Goal: Task Accomplishment & Management: Manage account settings

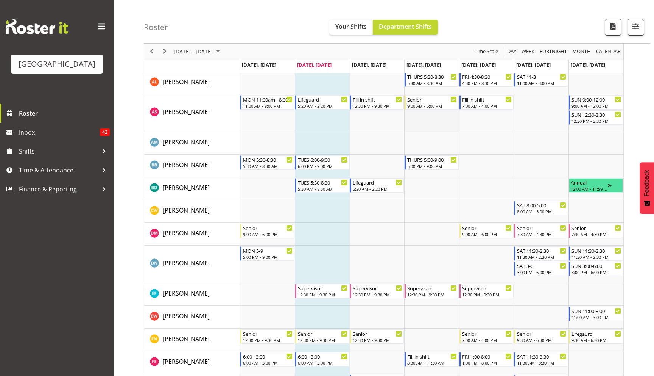
scroll to position [96, 0]
click at [609, 185] on div "Timeline Week of August 19, 2025" at bounding box center [614, 184] width 13 height 14
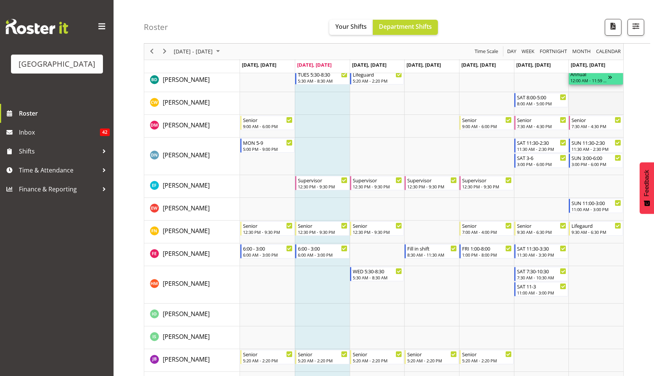
scroll to position [200, 0]
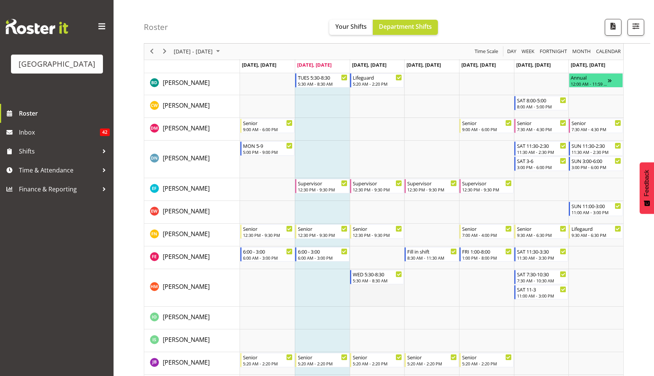
click at [368, 293] on td "Timeline Week of August 19, 2025" at bounding box center [377, 287] width 55 height 37
click at [377, 240] on td "Timeline Week of August 19, 2025" at bounding box center [377, 234] width 55 height 23
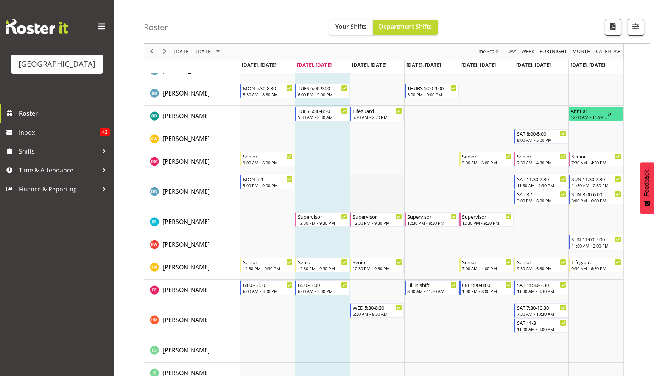
scroll to position [166, 0]
click at [376, 123] on td "Timeline Week of August 19, 2025" at bounding box center [377, 117] width 55 height 23
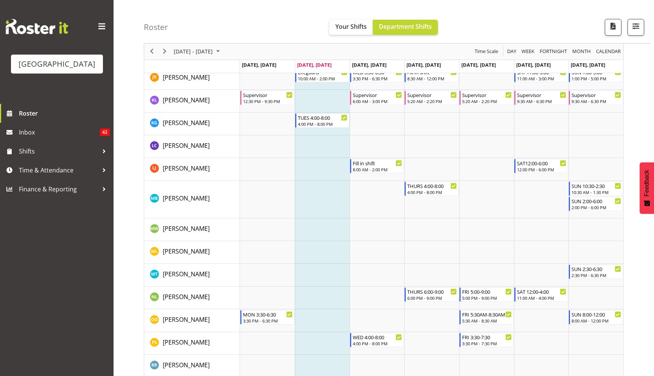
scroll to position [600, 0]
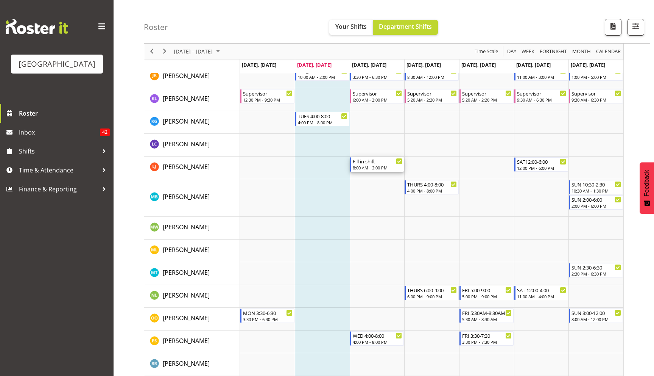
click at [376, 168] on div "8:00 AM - 2:00 PM" at bounding box center [378, 167] width 50 height 6
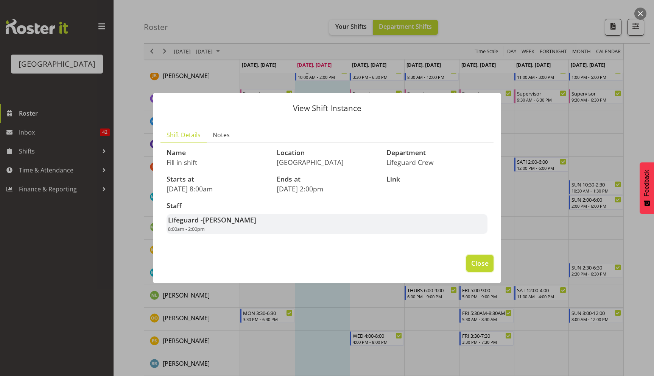
click at [477, 265] on span "Close" at bounding box center [479, 263] width 17 height 10
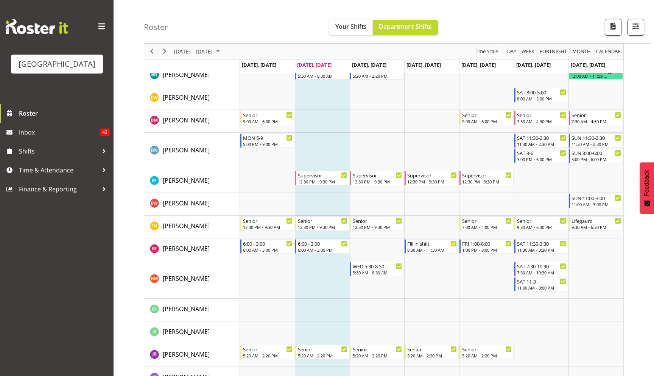
scroll to position [0, 0]
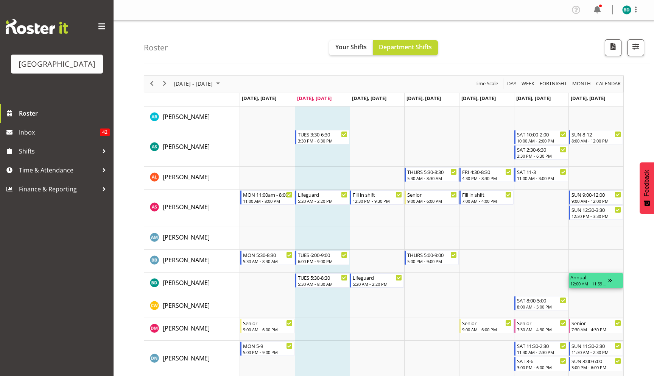
click at [611, 281] on div "Timeline Week of August 19, 2025" at bounding box center [614, 280] width 13 height 14
click at [357, 49] on span "Your Shifts" at bounding box center [350, 47] width 31 height 8
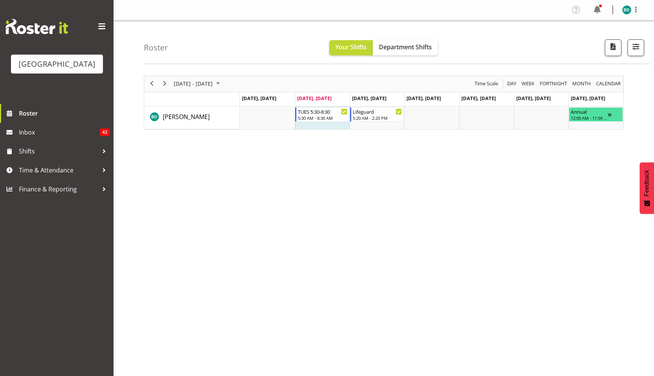
click at [158, 83] on div "next period" at bounding box center [164, 84] width 13 height 16
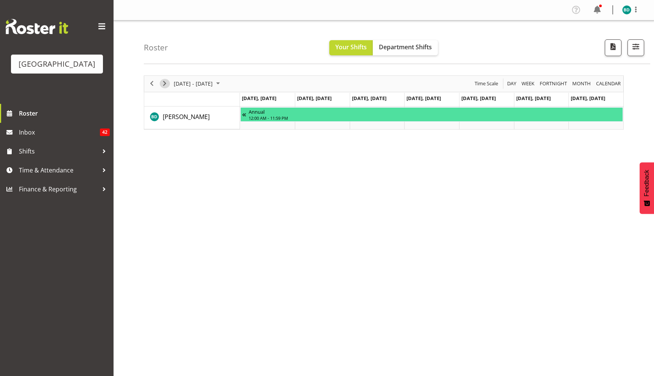
click at [165, 84] on span "Next" at bounding box center [164, 83] width 9 height 9
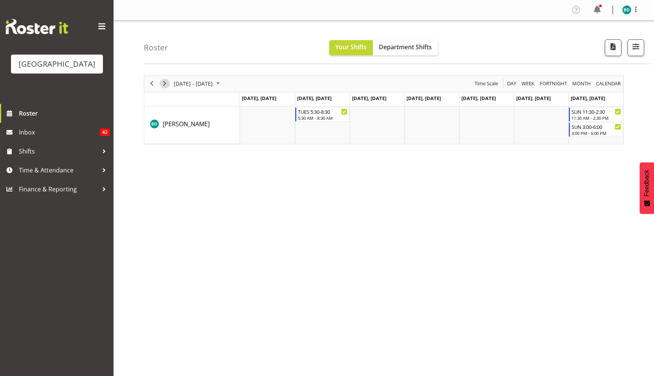
click at [165, 84] on span "Next" at bounding box center [164, 83] width 9 height 9
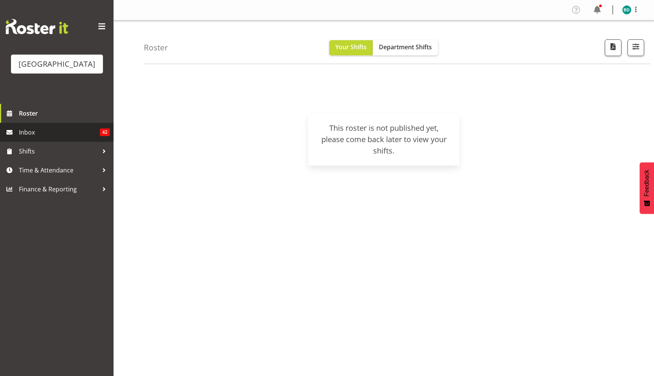
click at [75, 126] on link "Inbox 42" at bounding box center [57, 132] width 114 height 19
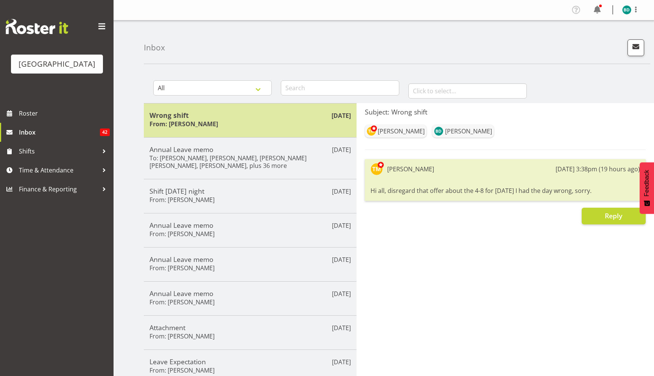
click at [231, 114] on h5 "Wrong shift" at bounding box center [250, 115] width 201 height 8
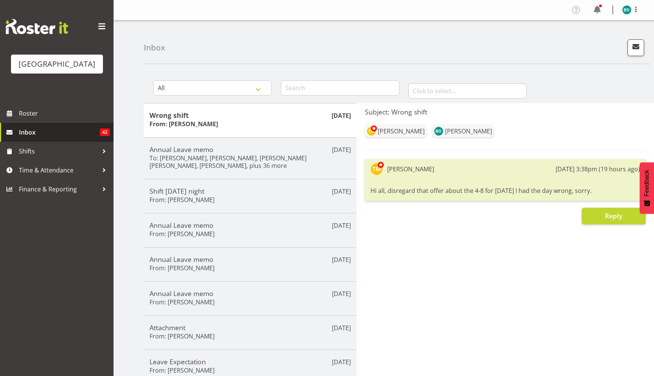
click at [39, 137] on span "Inbox" at bounding box center [59, 131] width 81 height 11
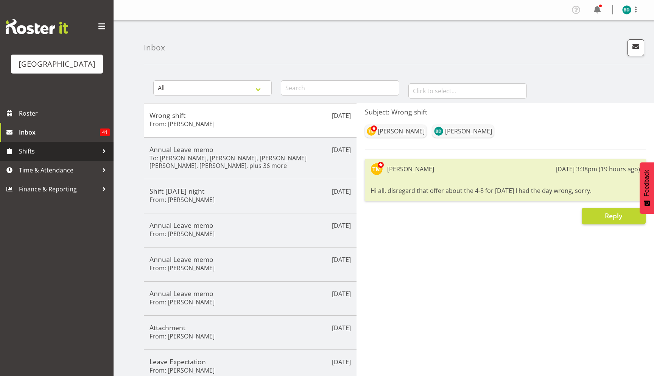
click at [36, 159] on link "Shifts" at bounding box center [57, 151] width 114 height 19
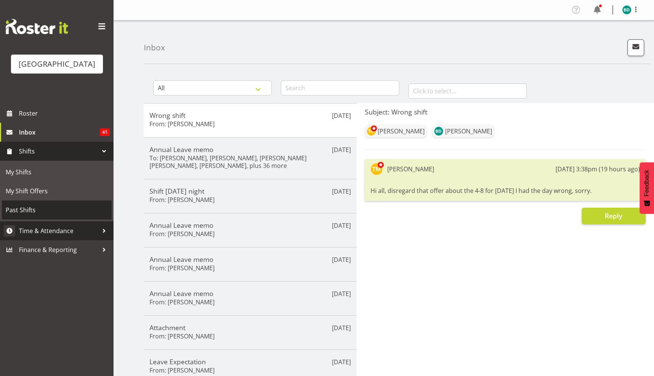
click at [39, 225] on link "Time & Attendance" at bounding box center [57, 230] width 114 height 19
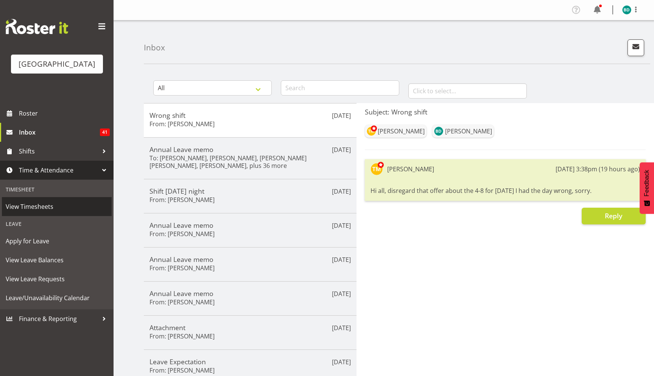
click at [41, 205] on span "View Timesheets" at bounding box center [57, 206] width 102 height 11
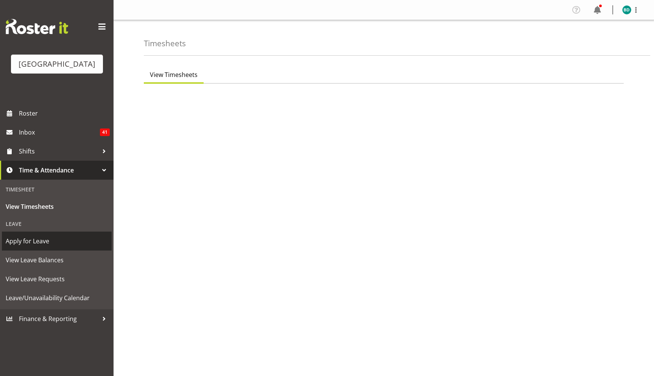
click at [33, 243] on span "Apply for Leave" at bounding box center [57, 240] width 102 height 11
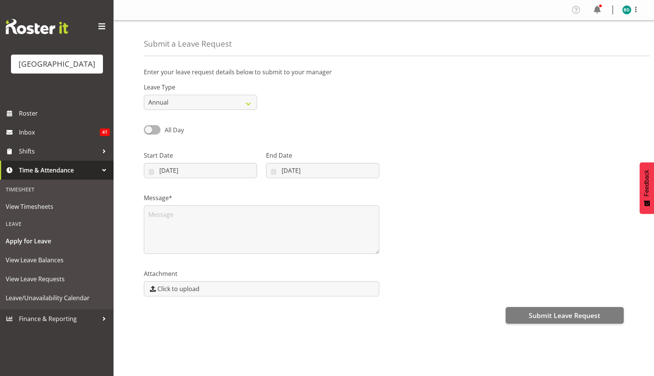
click at [175, 114] on div "Leave Type Annual Sick Leave Without Pay Bereavement Domestic Violence Parental…" at bounding box center [200, 93] width 122 height 42
click at [175, 103] on select "Annual Sick Leave Without Pay Bereavement Domestic Violence Parental Jury Servi…" at bounding box center [200, 102] width 113 height 15
click at [37, 256] on span "View Leave Balances" at bounding box center [57, 259] width 102 height 11
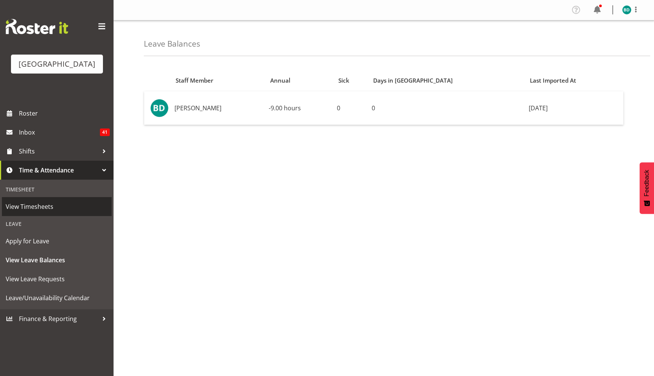
click at [61, 199] on link "View Timesheets" at bounding box center [57, 206] width 110 height 19
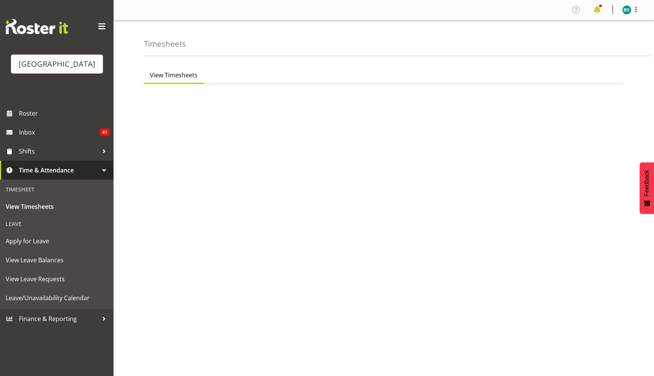
click at [597, 11] on span at bounding box center [597, 10] width 12 height 12
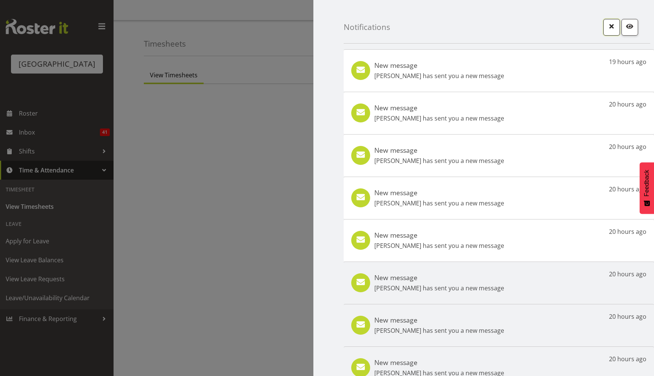
click at [611, 33] on button "button" at bounding box center [612, 27] width 17 height 17
